Goal: Find specific page/section: Locate a particular part of the current website

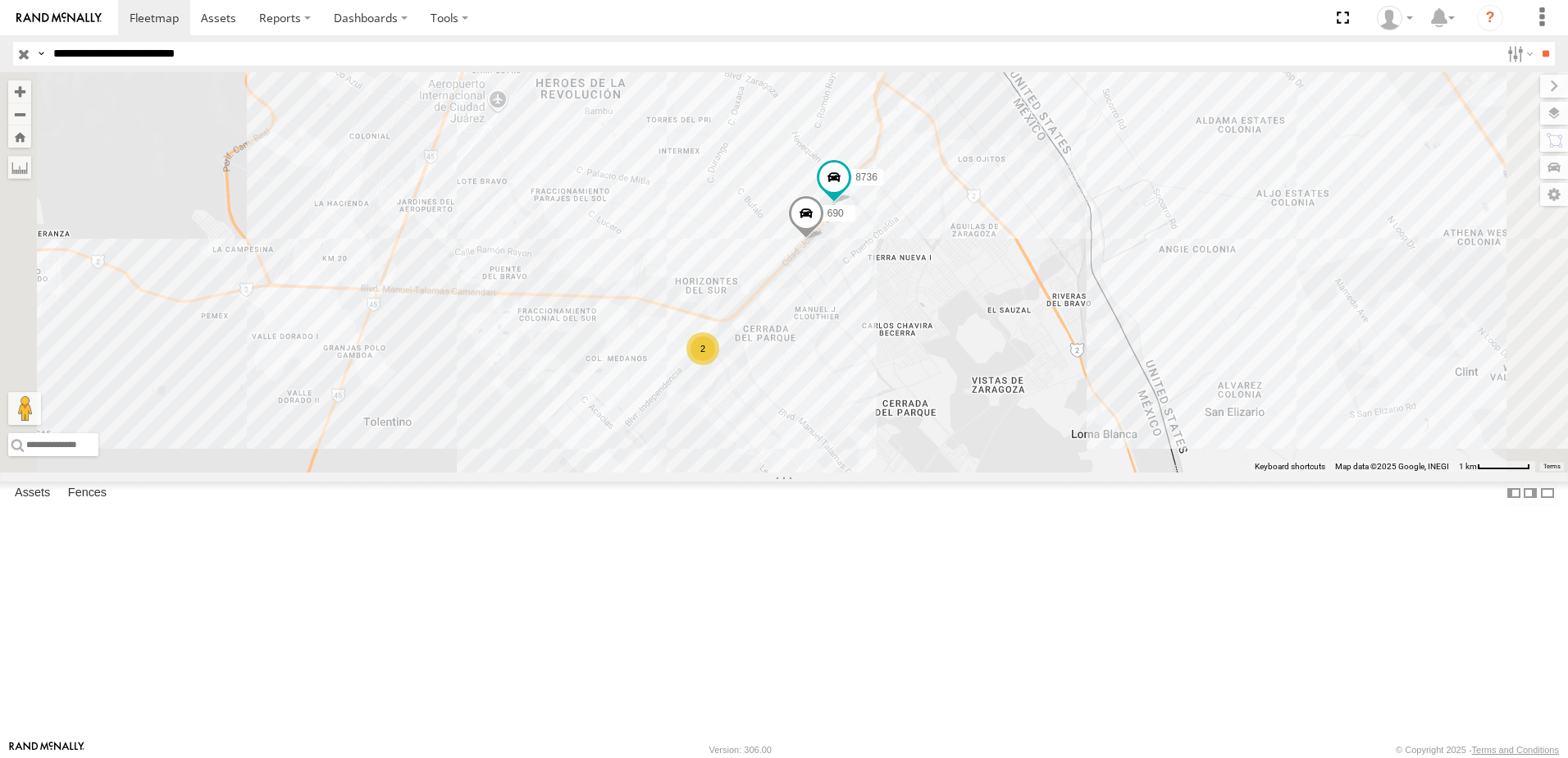
click at [1206, 424] on div "690 2 8736 338 554" at bounding box center [784, 272] width 1568 height 400
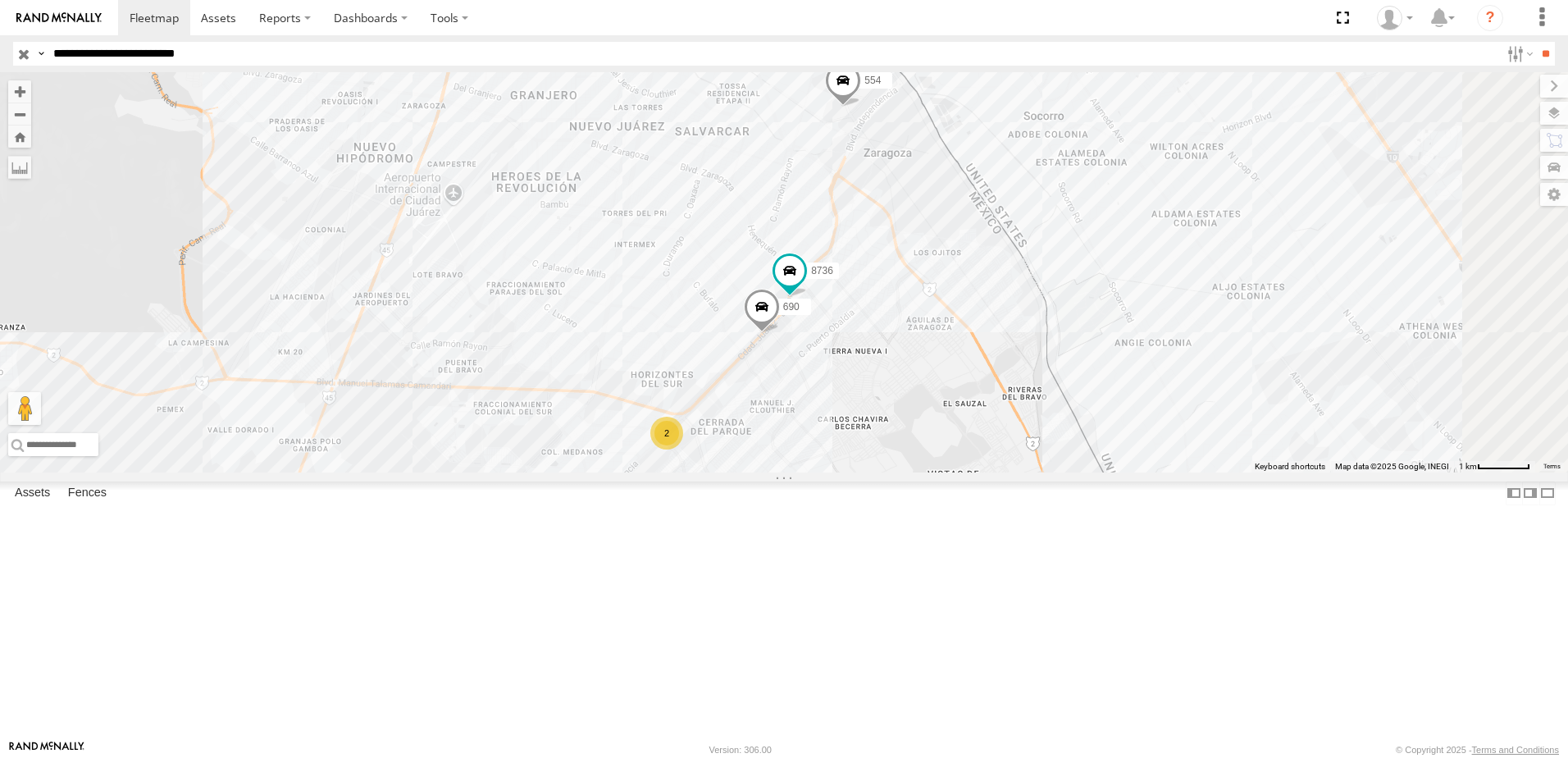
click at [1157, 417] on div "338 554 690 2 8736" at bounding box center [784, 272] width 1568 height 400
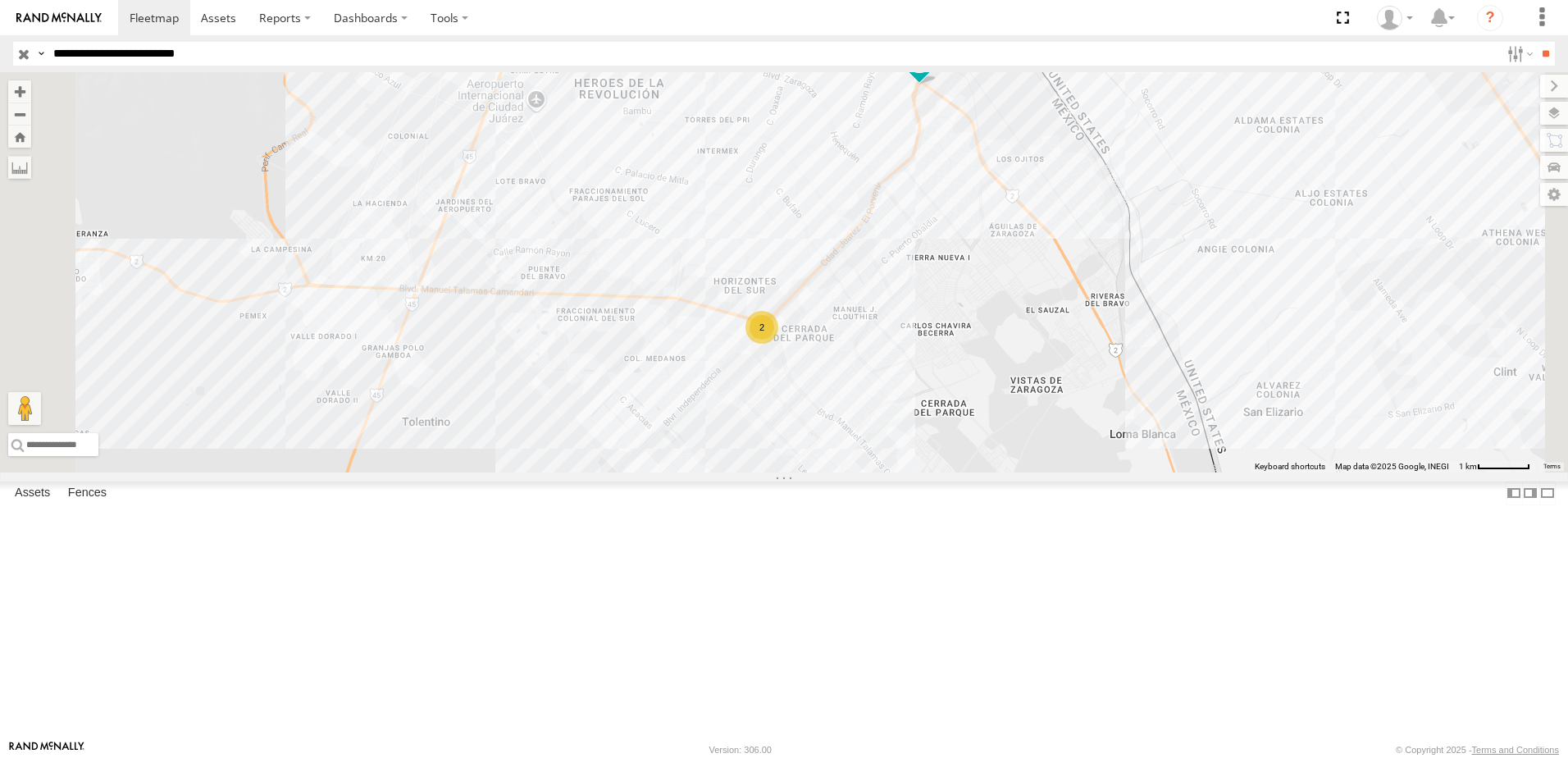
drag, startPoint x: 1050, startPoint y: 378, endPoint x: 1020, endPoint y: 373, distance: 30.4
click at [1021, 373] on div "8736 554 2 2" at bounding box center [784, 272] width 1568 height 400
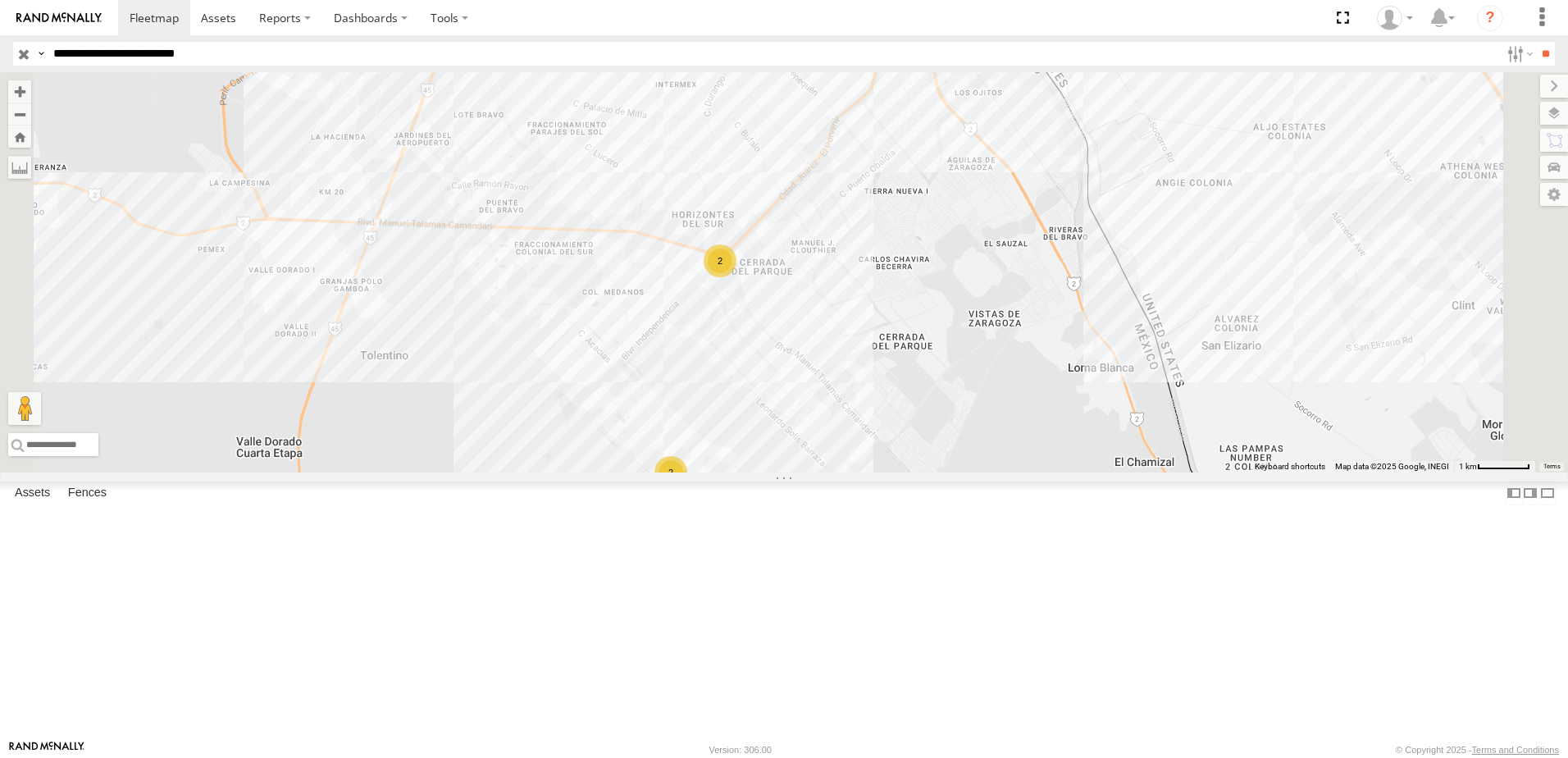
drag, startPoint x: 1044, startPoint y: 492, endPoint x: 1024, endPoint y: 384, distance: 109.8
click at [1024, 384] on div "8736 554 2 2" at bounding box center [784, 272] width 1568 height 400
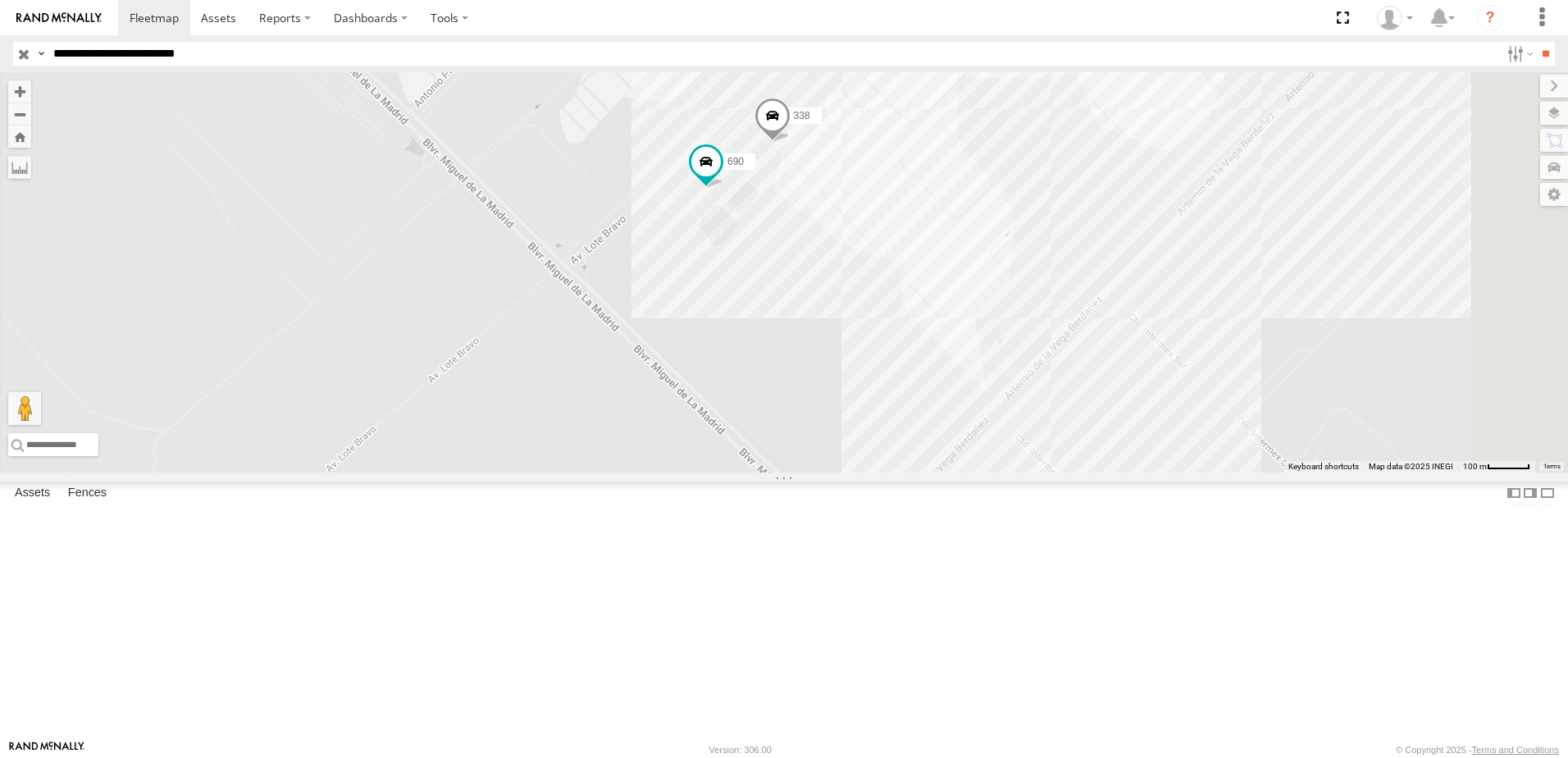
drag, startPoint x: 964, startPoint y: 380, endPoint x: 950, endPoint y: 426, distance: 48.1
click at [950, 426] on div "8736 554 690 338" at bounding box center [784, 272] width 1568 height 400
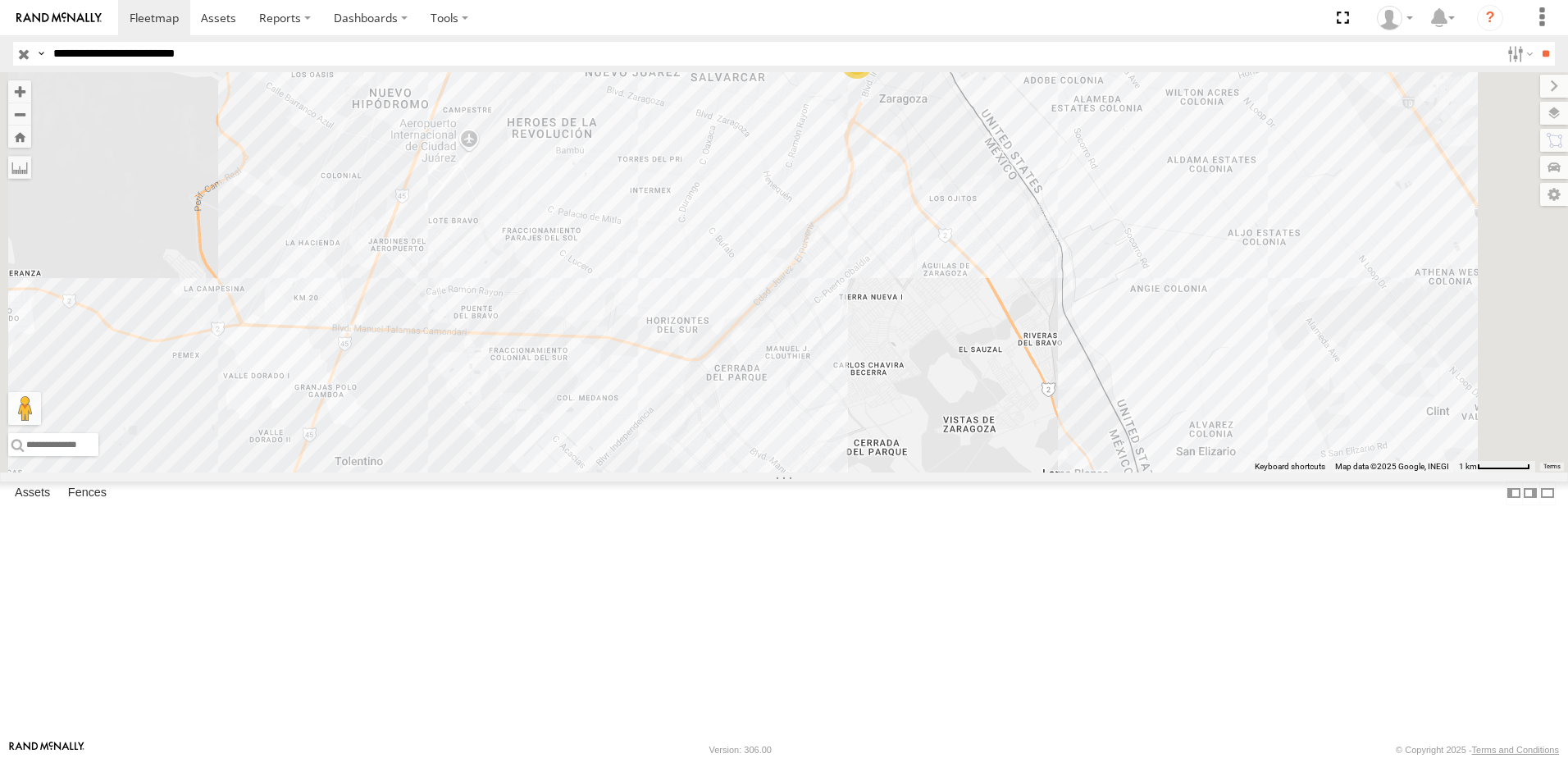
click at [283, 53] on input "**********" at bounding box center [774, 54] width 1453 height 24
click at [1536, 42] on input "**" at bounding box center [1545, 54] width 19 height 24
click at [1029, 279] on div "2 7323 3" at bounding box center [784, 272] width 1568 height 400
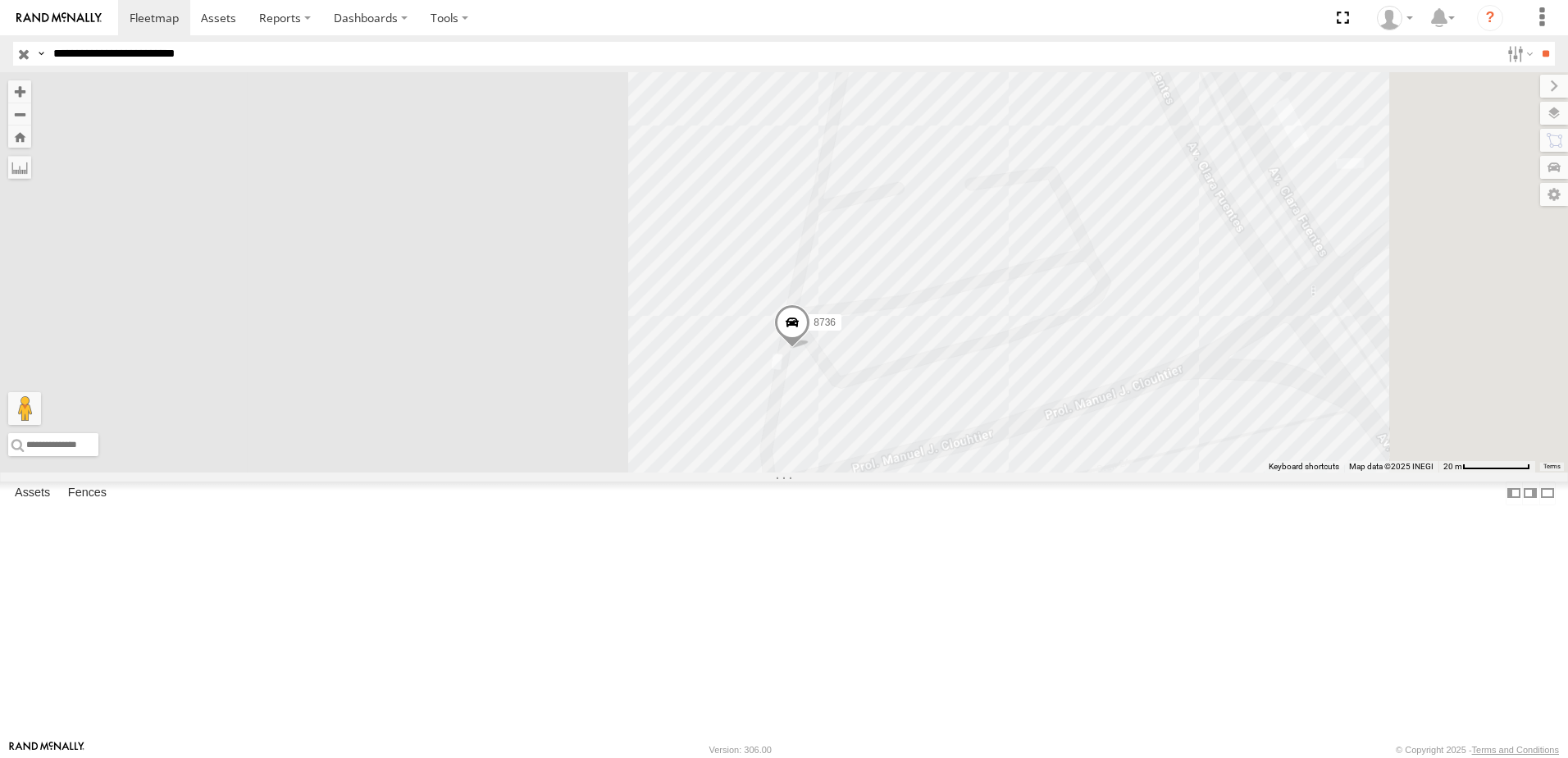
drag, startPoint x: 1059, startPoint y: 201, endPoint x: 1020, endPoint y: 414, distance: 216.5
click at [1020, 406] on div "7323 8736 558" at bounding box center [784, 272] width 1568 height 400
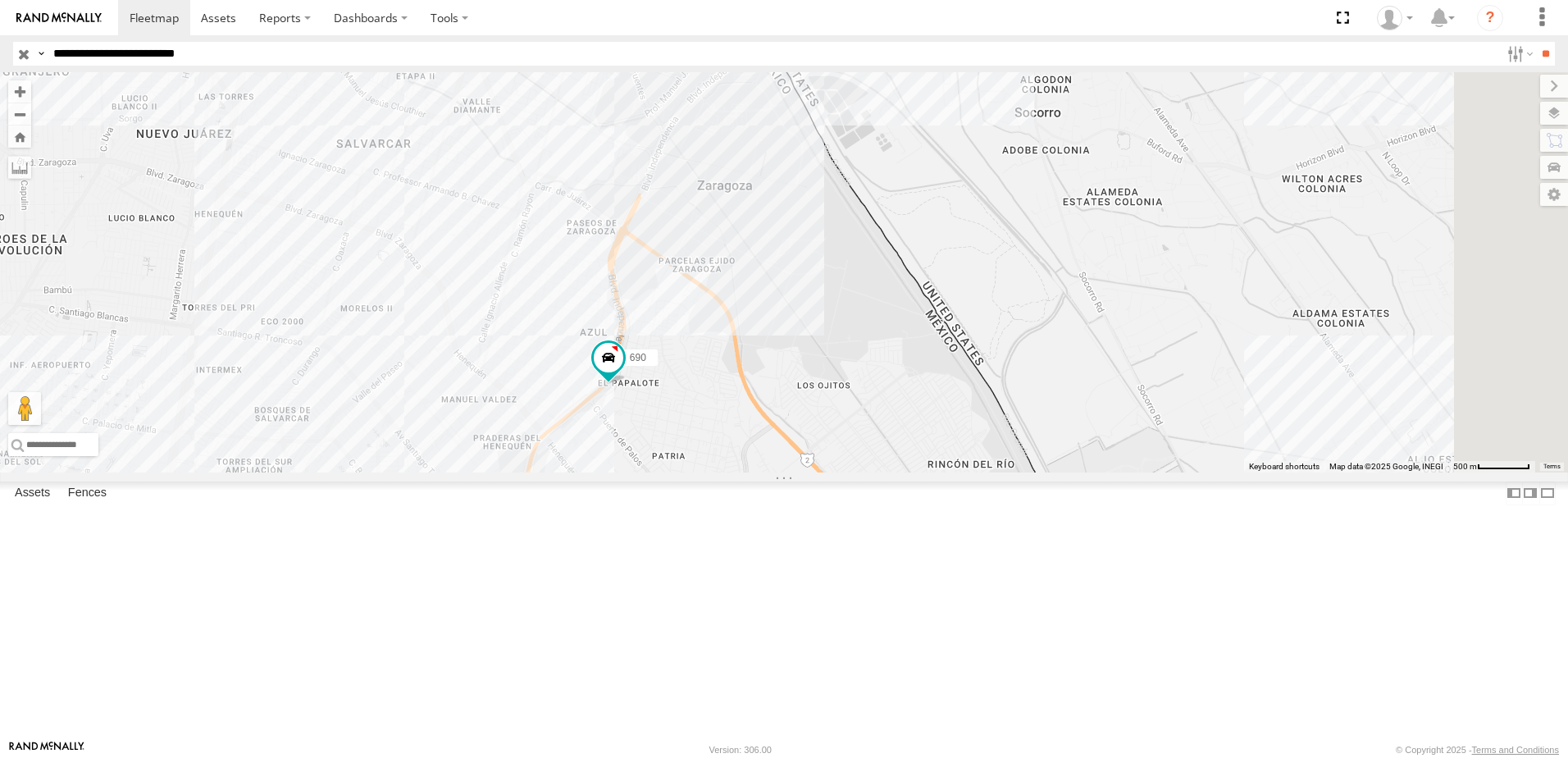
drag, startPoint x: 910, startPoint y: 616, endPoint x: 882, endPoint y: 657, distance: 49.6
click at [882, 472] on div "690 7323 338" at bounding box center [784, 272] width 1568 height 400
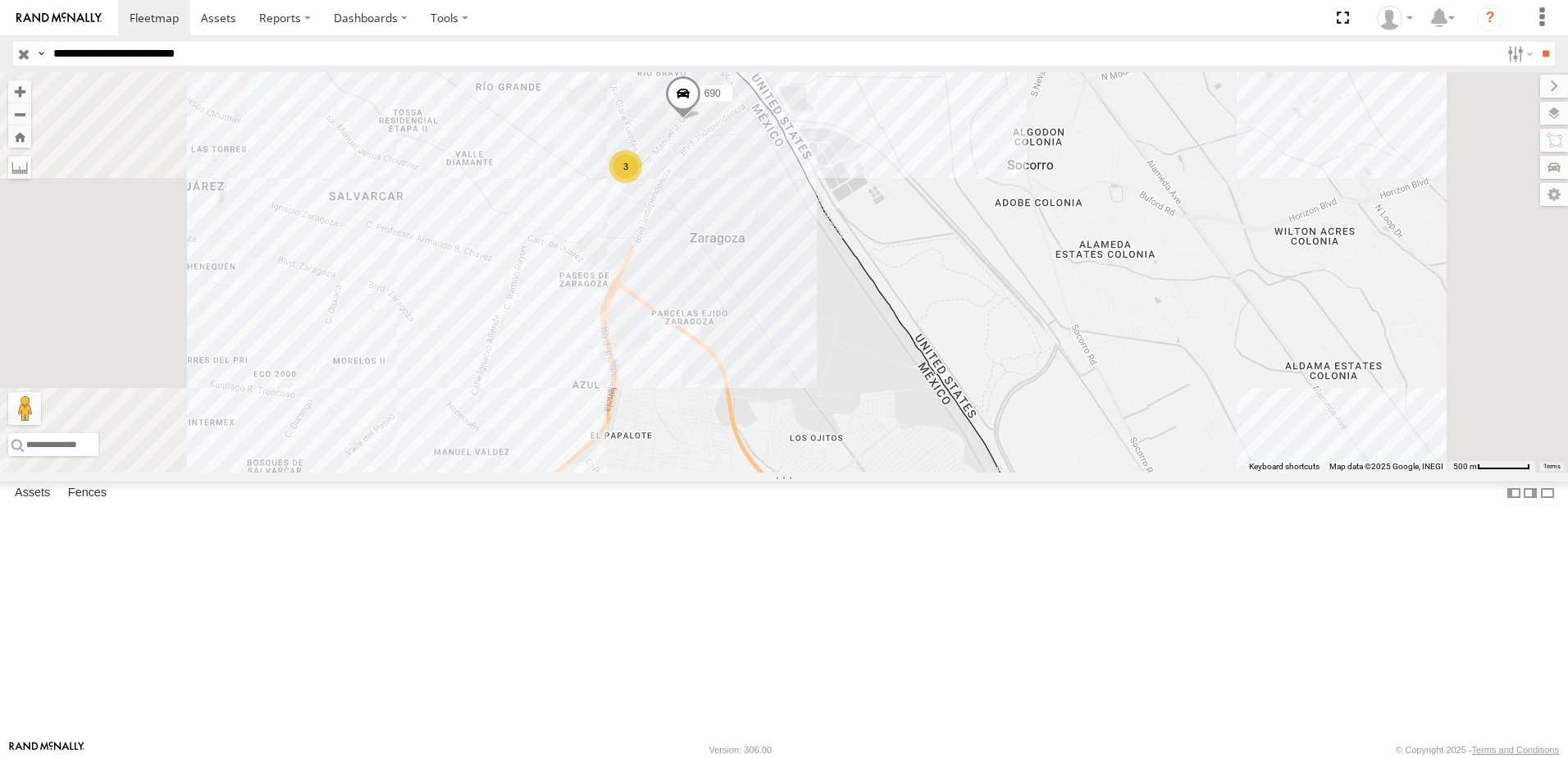
drag, startPoint x: 946, startPoint y: 240, endPoint x: 941, endPoint y: 279, distance: 39.3
click at [941, 279] on div "7323 338 690 3" at bounding box center [784, 272] width 1568 height 400
